Goal: Communication & Community: Answer question/provide support

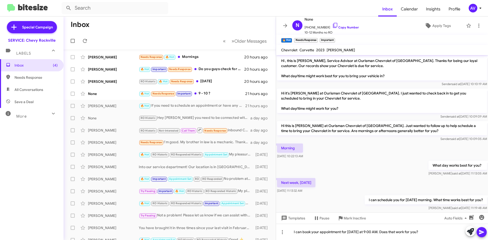
scroll to position [45, 0]
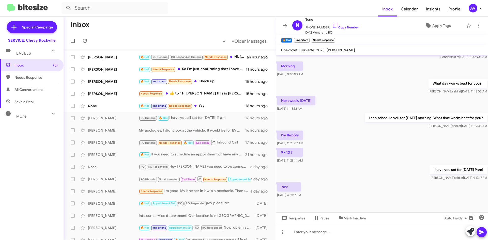
scroll to position [82, 0]
click at [198, 106] on div "🔥 Hot Important Needs Response Yay!" at bounding box center [195, 106] width 113 height 6
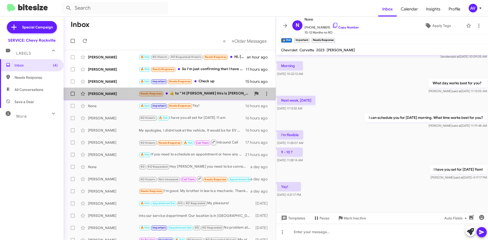
click at [210, 97] on div "Needs Response ​👍​ to “ Hi Russell this is Sammy at Ourisman Chevrolet of Rockv…" at bounding box center [195, 94] width 113 height 6
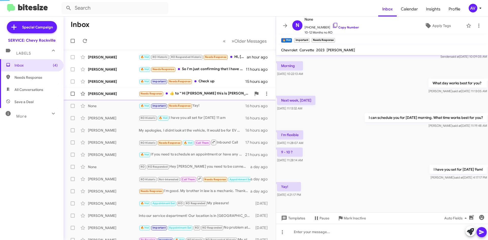
scroll to position [135, 0]
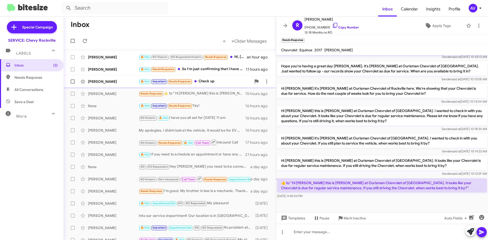
click at [206, 86] on div "Douglas Amaya 🔥 Hot Important Needs Response Check up 15 hours ago" at bounding box center [170, 81] width 204 height 10
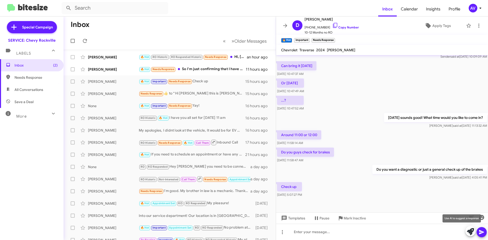
click at [465, 232] on button at bounding box center [470, 231] width 10 height 10
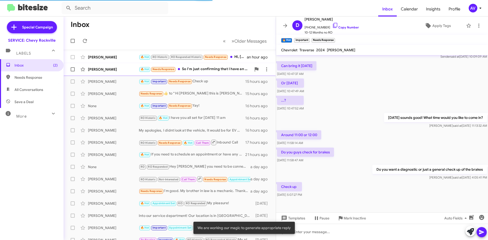
click at [192, 64] on span "Jennifer Mayhew 🔥 Hot Needs Response So I'm just confirming that I have an appo…" at bounding box center [170, 69] width 212 height 12
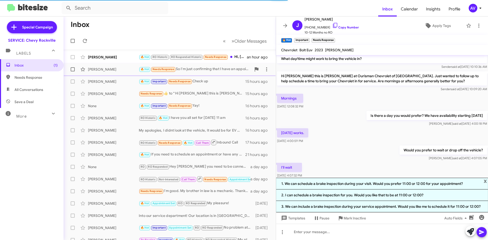
scroll to position [151, 0]
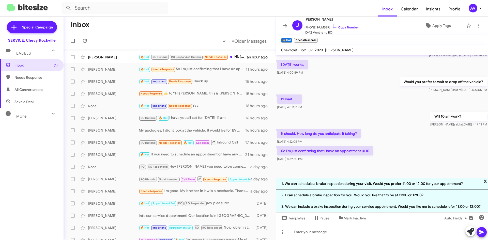
click at [485, 183] on span "x" at bounding box center [485, 181] width 3 height 6
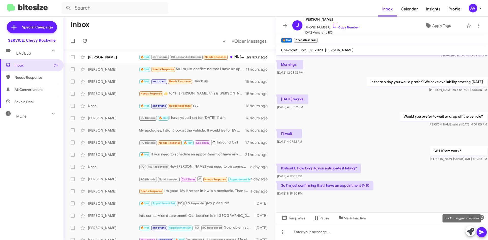
click at [470, 233] on icon at bounding box center [470, 231] width 7 height 7
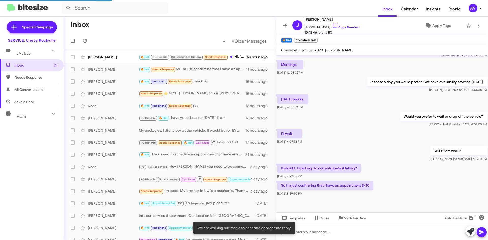
scroll to position [151, 0]
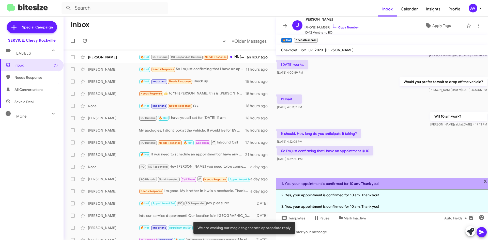
click at [307, 188] on li "1. Yes, your appointment is confirmed for 10 am. Thank you!" at bounding box center [382, 184] width 212 height 12
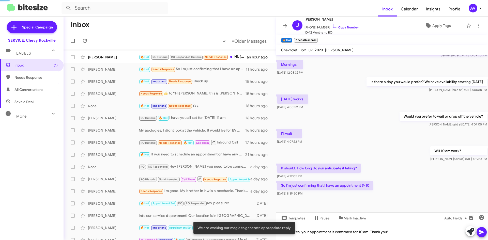
scroll to position [116, 0]
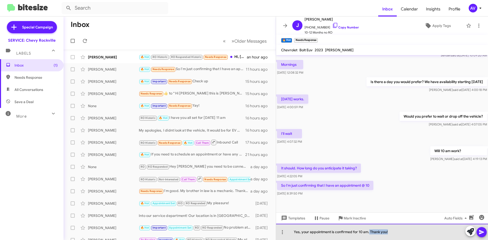
drag, startPoint x: 370, startPoint y: 232, endPoint x: 408, endPoint y: 237, distance: 39.1
click at [408, 237] on div "Yes, your appointment is confirmed for 10 am. Thank you!" at bounding box center [382, 232] width 212 height 16
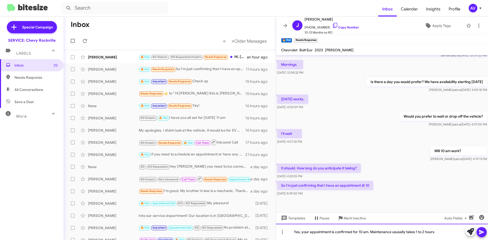
click at [400, 234] on div "Yes, your appointment is confirmed for 10 am. Maintenance ususally takes 1 to 2…" at bounding box center [382, 232] width 212 height 16
click at [441, 231] on div "Yes, your appointment is confirmed for 10 am. Maintenance usually takes 1 to 2 …" at bounding box center [382, 232] width 212 height 16
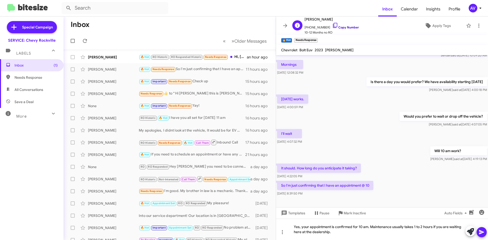
click at [332, 26] on icon at bounding box center [335, 25] width 6 height 6
click at [483, 234] on icon at bounding box center [482, 232] width 6 height 6
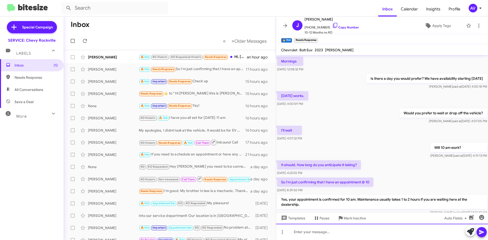
scroll to position [140, 0]
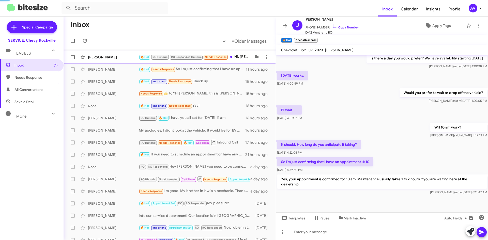
click at [231, 60] on div "🔥 Hot RO Historic RO Responded Historic Needs Response Hi, Sammy! Is it ok for …" at bounding box center [195, 57] width 113 height 6
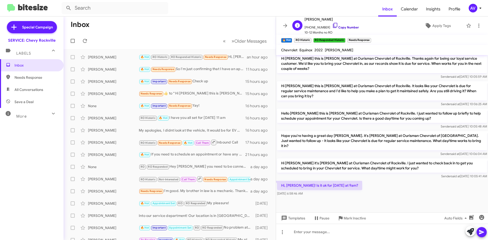
click at [332, 28] on icon at bounding box center [335, 25] width 6 height 6
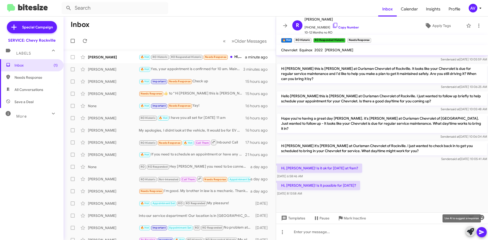
click at [467, 228] on icon at bounding box center [470, 231] width 7 height 7
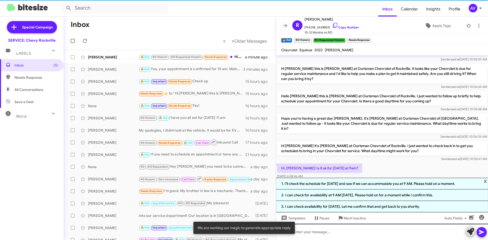
scroll to position [305, 0]
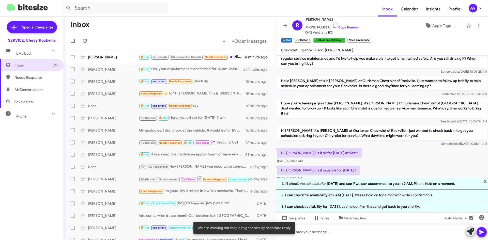
click at [357, 231] on div at bounding box center [382, 232] width 212 height 16
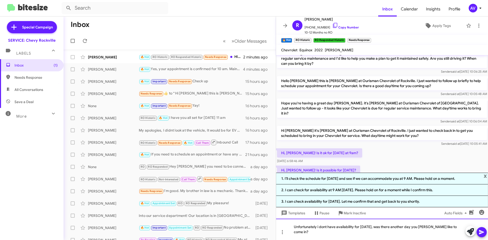
click at [325, 235] on div "Unfortunately i dont have availability for today, was there another day you wol…" at bounding box center [382, 229] width 212 height 21
click at [419, 233] on div "Unfortunately i don't have availability for today, was there another day you wo…" at bounding box center [382, 229] width 212 height 21
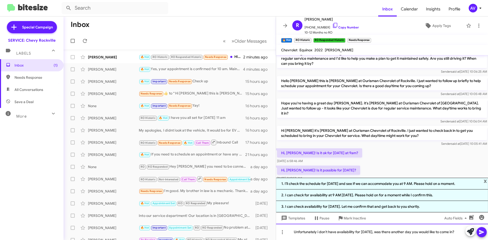
click at [318, 232] on div "Unfortunately i don't have availability for today, was there another day you wo…" at bounding box center [382, 232] width 212 height 16
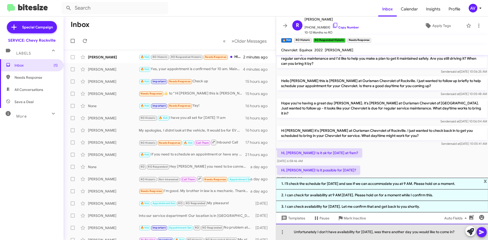
click at [455, 235] on div "Unfortunately I don't have availability for today, was there another day you wo…" at bounding box center [382, 232] width 212 height 16
drag, startPoint x: 379, startPoint y: 232, endPoint x: 371, endPoint y: 236, distance: 8.1
click at [371, 236] on div "Unfortunately I don't have availability for today, was there another day you wo…" at bounding box center [382, 232] width 212 height 16
click at [459, 232] on div "Unfortunately I don't have availability for today, Is there another day you wou…" at bounding box center [382, 232] width 212 height 16
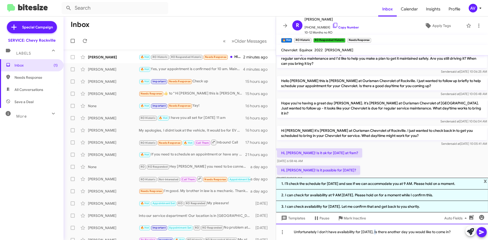
click at [373, 234] on div "Unfortunately I don't have availability for today, Is there another day you wou…" at bounding box center [382, 232] width 212 height 16
click at [452, 231] on div "Unfortunately I don't have availability for today, is there another day you wou…" at bounding box center [382, 232] width 212 height 16
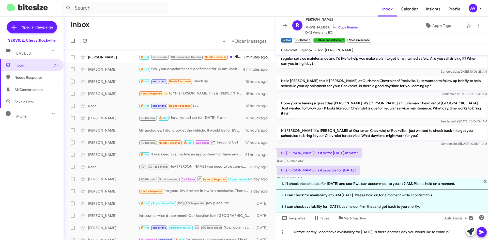
click at [479, 231] on icon at bounding box center [482, 232] width 6 height 6
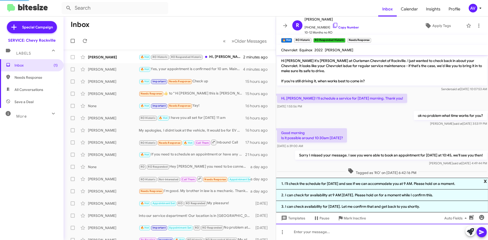
scroll to position [25, 0]
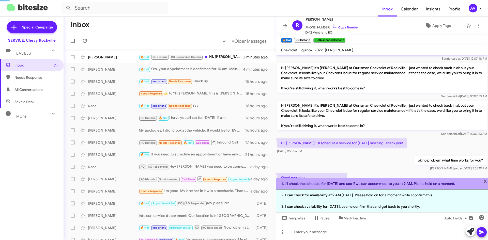
click at [482, 185] on li "1. I’ll check the schedule for today and see if we can accommodate you at 9 AM.…" at bounding box center [382, 184] width 212 height 12
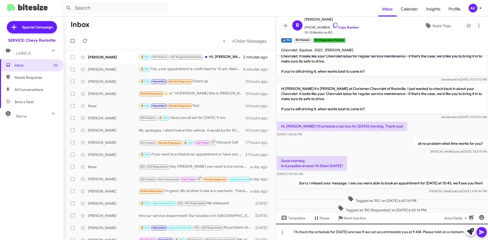
scroll to position [42, 0]
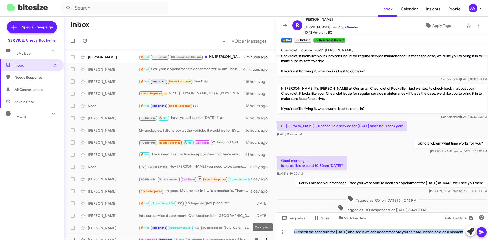
drag, startPoint x: 464, startPoint y: 232, endPoint x: 259, endPoint y: 238, distance: 204.7
click at [260, 238] on div "Inbox « Previous » Next Older Messages Ronaldo Reis 🔥 Hot RO Historic RO Respon…" at bounding box center [276, 129] width 424 height 224
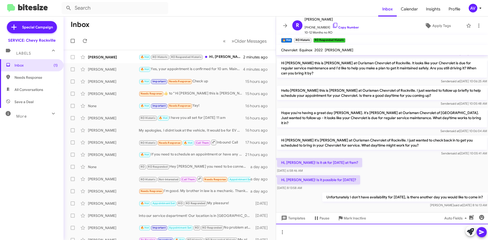
scroll to position [381, 0]
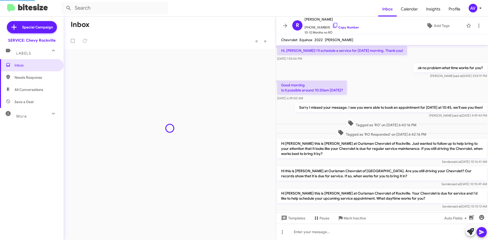
scroll to position [259, 0]
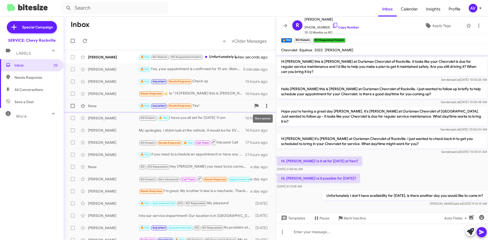
click at [264, 104] on icon at bounding box center [267, 106] width 6 height 6
click at [254, 128] on span "Mark as responded" at bounding box center [238, 131] width 52 height 12
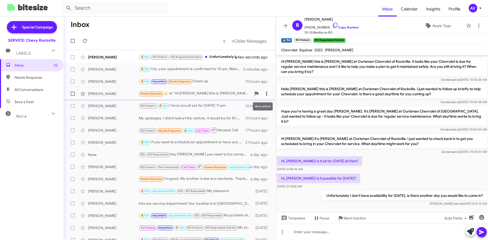
click at [264, 93] on icon at bounding box center [267, 94] width 6 height 6
click at [258, 114] on span "Mark as responded" at bounding box center [238, 119] width 52 height 12
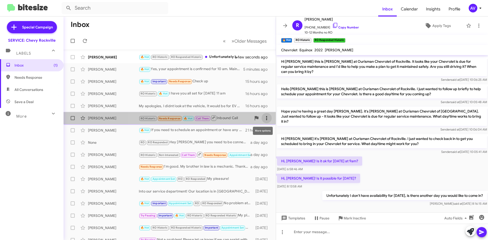
click at [266, 116] on span at bounding box center [267, 118] width 10 height 6
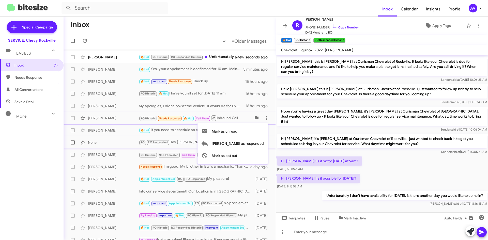
click at [255, 141] on span "Mark as responded" at bounding box center [238, 143] width 52 height 12
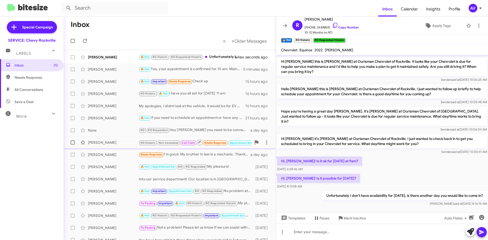
click at [134, 143] on div "Hassan Hadine" at bounding box center [113, 142] width 51 height 5
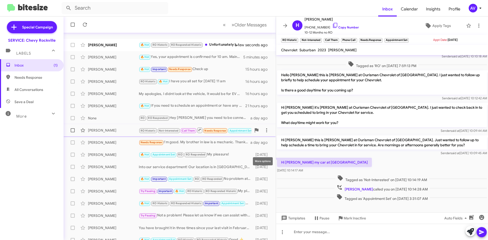
scroll to position [10, 0]
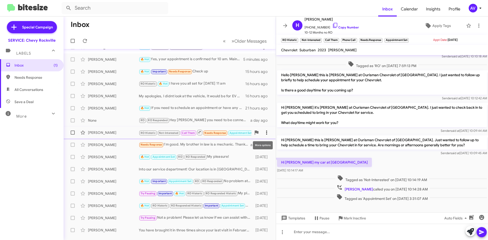
click at [266, 134] on icon at bounding box center [266, 133] width 1 height 4
click at [236, 160] on span "Mark as responded" at bounding box center [238, 158] width 52 height 12
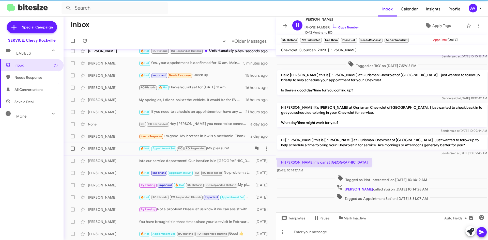
scroll to position [6, 0]
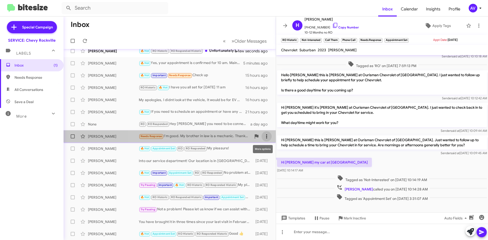
click at [265, 133] on button at bounding box center [267, 136] width 10 height 10
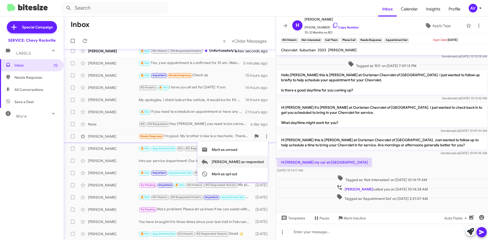
click at [258, 158] on span "Mark as responded" at bounding box center [238, 162] width 52 height 12
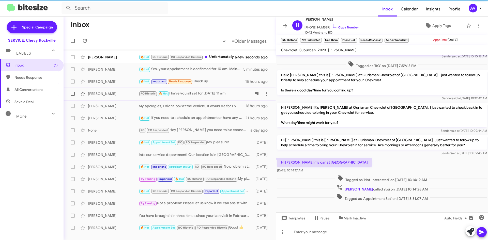
scroll to position [0, 0]
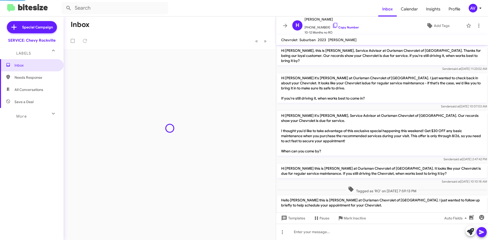
scroll to position [125, 0]
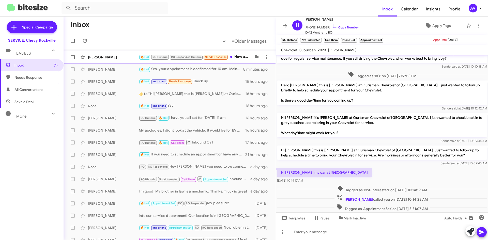
click at [128, 57] on div "[PERSON_NAME]" at bounding box center [113, 57] width 51 height 5
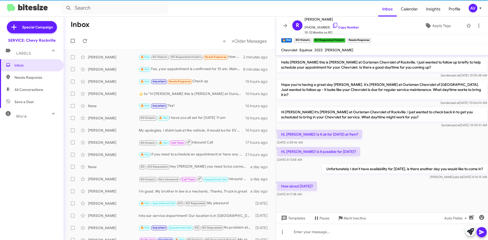
scroll to position [360, 0]
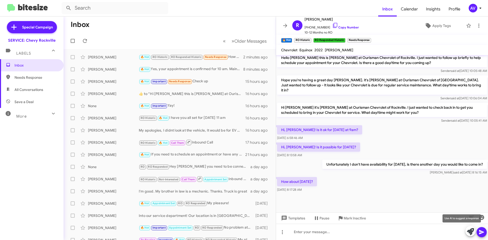
click at [466, 232] on button at bounding box center [470, 231] width 10 height 10
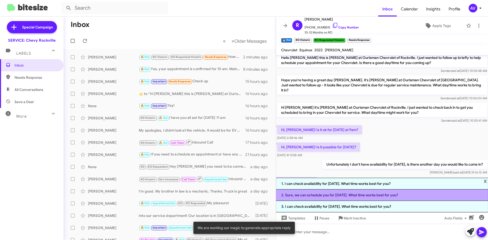
click at [296, 198] on li "2. Sure, we can schedule you for tomorrow. What time works best for you?" at bounding box center [382, 195] width 212 height 11
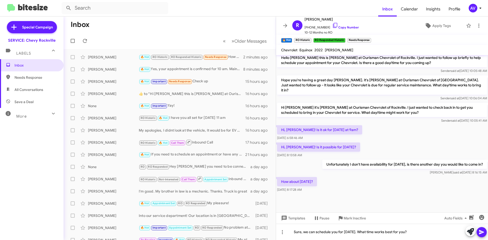
click at [477, 233] on button at bounding box center [482, 232] width 10 height 10
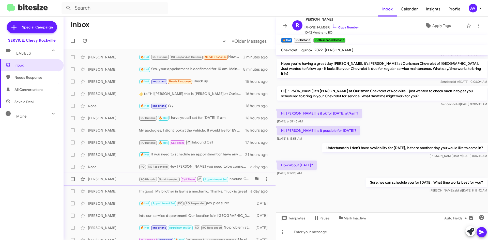
scroll to position [379, 0]
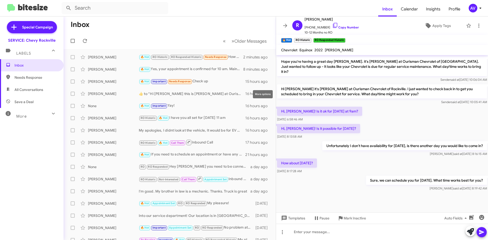
click at [268, 95] on div "More options" at bounding box center [263, 94] width 20 height 8
click at [265, 97] on div "More options" at bounding box center [263, 94] width 20 height 8
click at [264, 93] on icon at bounding box center [267, 94] width 6 height 6
click at [252, 120] on span "Mark as responded" at bounding box center [238, 119] width 52 height 12
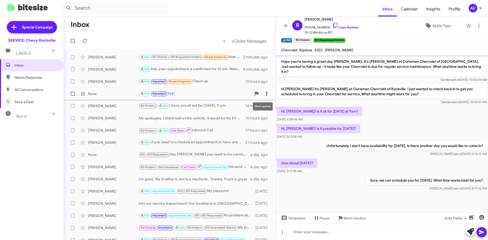
click at [264, 94] on icon at bounding box center [267, 94] width 6 height 6
click at [244, 118] on span "Mark as responded" at bounding box center [238, 119] width 52 height 12
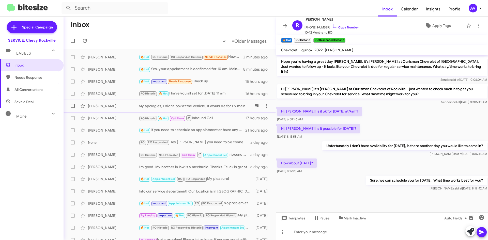
click at [217, 109] on div "Zachary Pilchen My apologies, I didnt look at the vehicle, It would be for EV m…" at bounding box center [170, 106] width 204 height 10
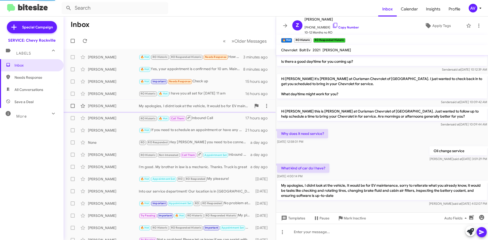
scroll to position [32, 0]
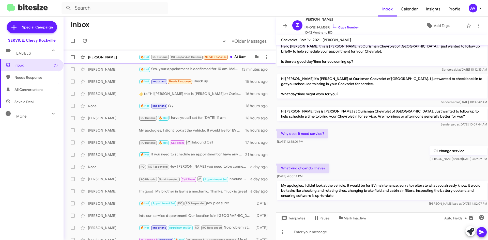
click at [130, 55] on div "Ronaldo Reis 🔥 Hot RO Historic RO Responded Historic Needs Response At 8am 2 mi…" at bounding box center [170, 57] width 204 height 10
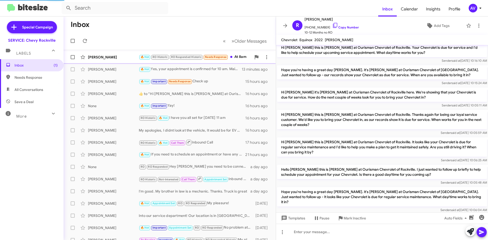
scroll to position [168, 0]
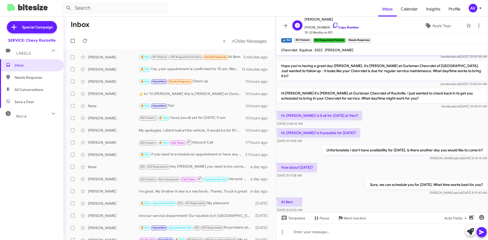
click at [333, 25] on icon at bounding box center [335, 25] width 4 height 5
click at [332, 23] on icon at bounding box center [335, 25] width 6 height 6
click at [472, 234] on icon at bounding box center [470, 231] width 7 height 7
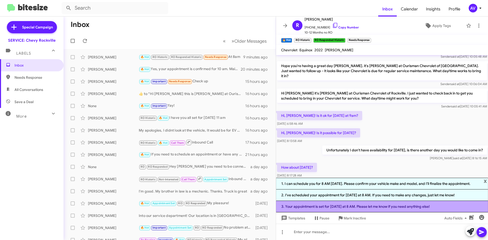
click at [340, 206] on li "3. Your appointment is set for tomorrow at 8 AM. Please let me know if you need…" at bounding box center [382, 206] width 212 height 11
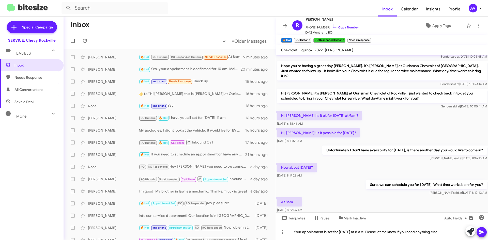
click at [485, 231] on button at bounding box center [482, 232] width 10 height 10
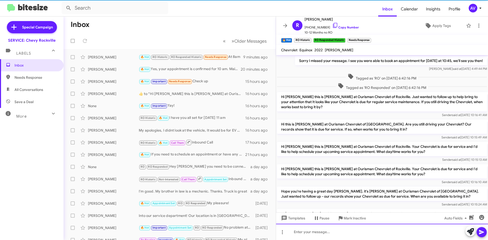
scroll to position [25, 0]
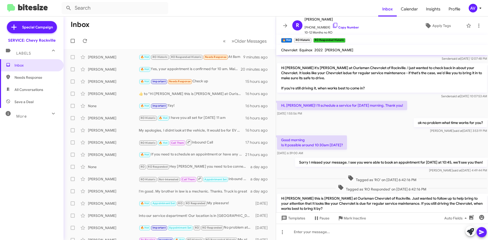
click at [471, 7] on div "AV" at bounding box center [473, 8] width 9 height 9
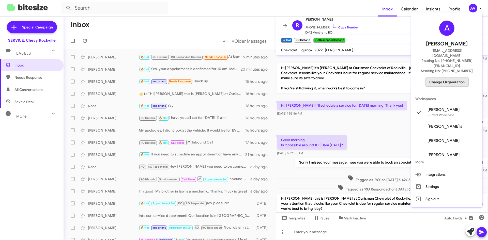
click at [438, 78] on span "Change Organization" at bounding box center [446, 82] width 35 height 9
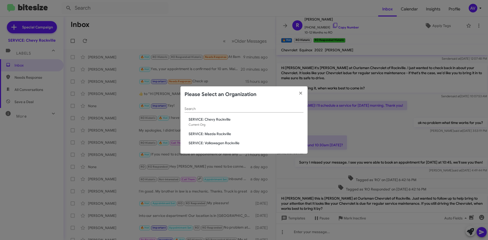
click at [236, 135] on span "SERVICE: Mazda Rockville" at bounding box center [246, 133] width 115 height 5
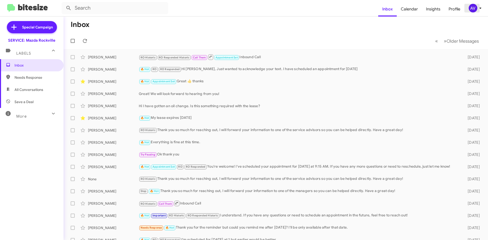
click at [470, 9] on div "AV" at bounding box center [473, 8] width 9 height 9
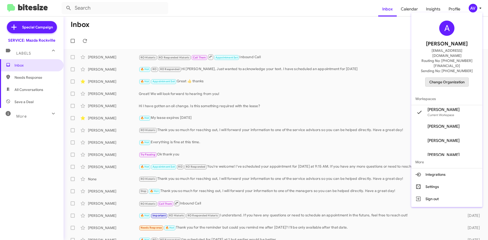
click at [450, 78] on span "Change Organization" at bounding box center [446, 82] width 35 height 9
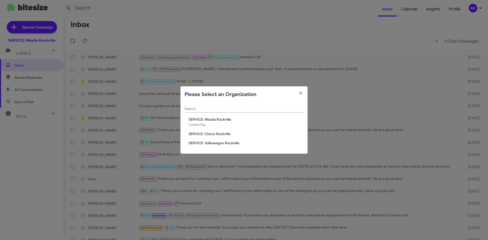
click at [216, 141] on span "SERVICE: Volkswagen Rockville" at bounding box center [246, 143] width 115 height 5
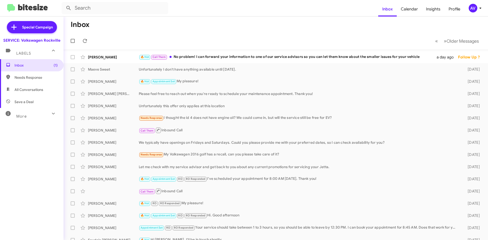
click at [469, 10] on div "AV" at bounding box center [473, 8] width 9 height 9
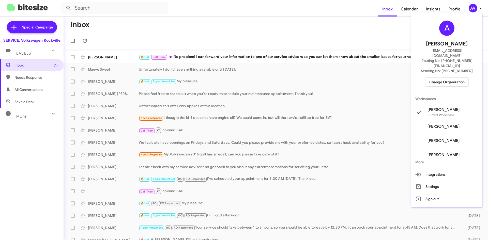
click at [448, 78] on span "Change Organization" at bounding box center [446, 82] width 35 height 9
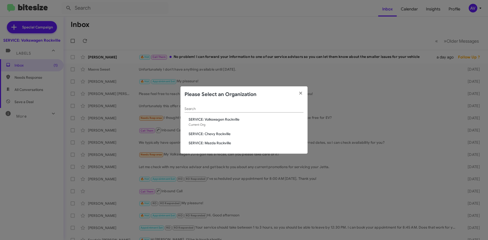
click at [229, 133] on span "SERVICE: Chevy Rockville" at bounding box center [246, 133] width 115 height 5
